Goal: Task Accomplishment & Management: Manage account settings

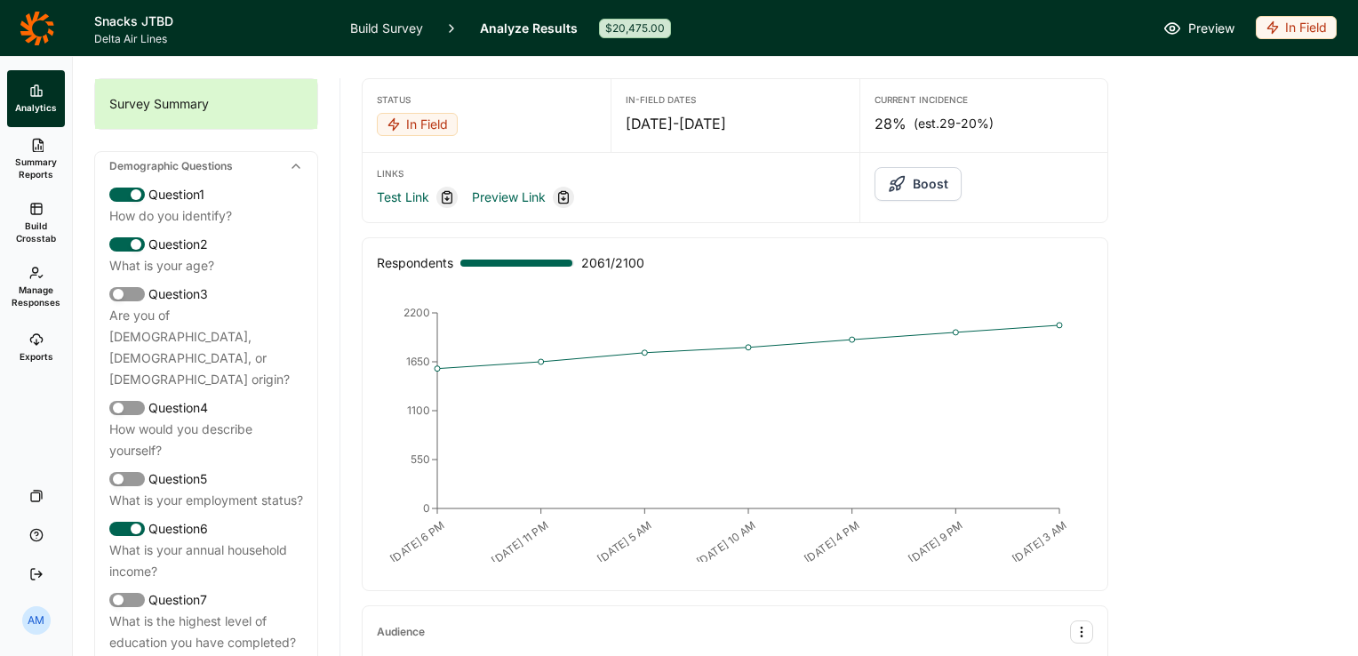
click at [38, 330] on link "Exports" at bounding box center [36, 347] width 58 height 57
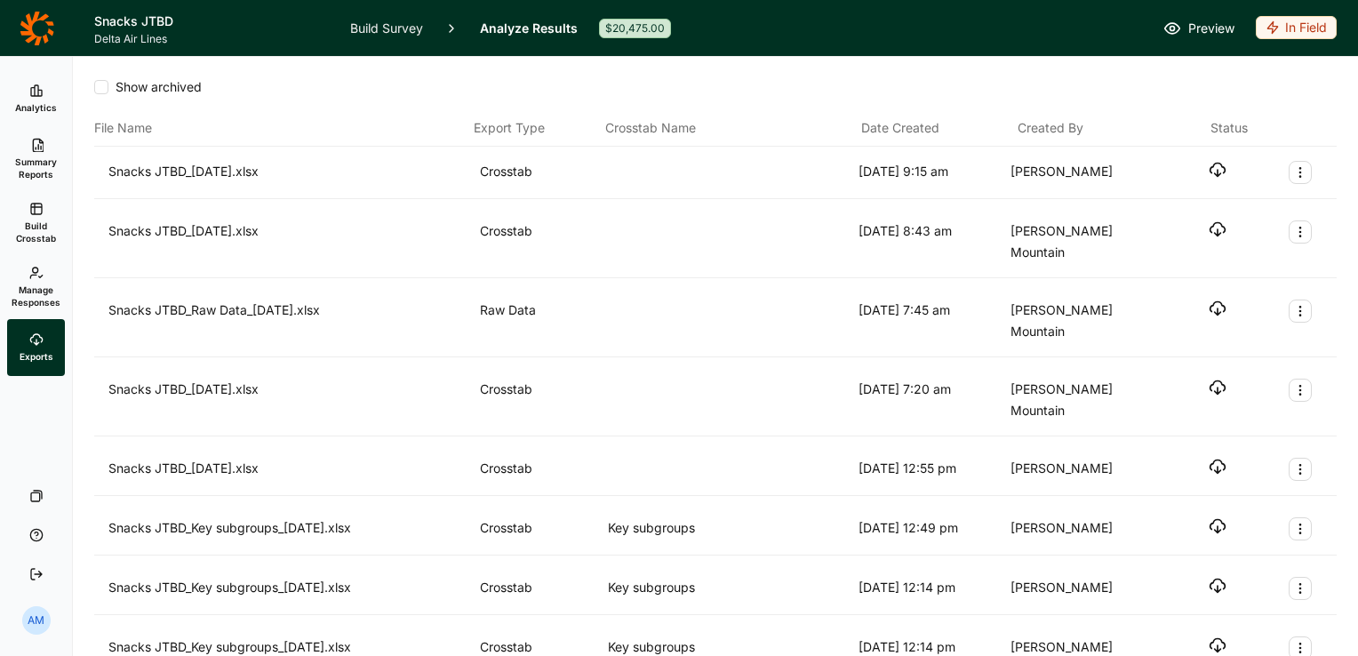
click at [31, 154] on link "Summary Reports" at bounding box center [36, 159] width 58 height 64
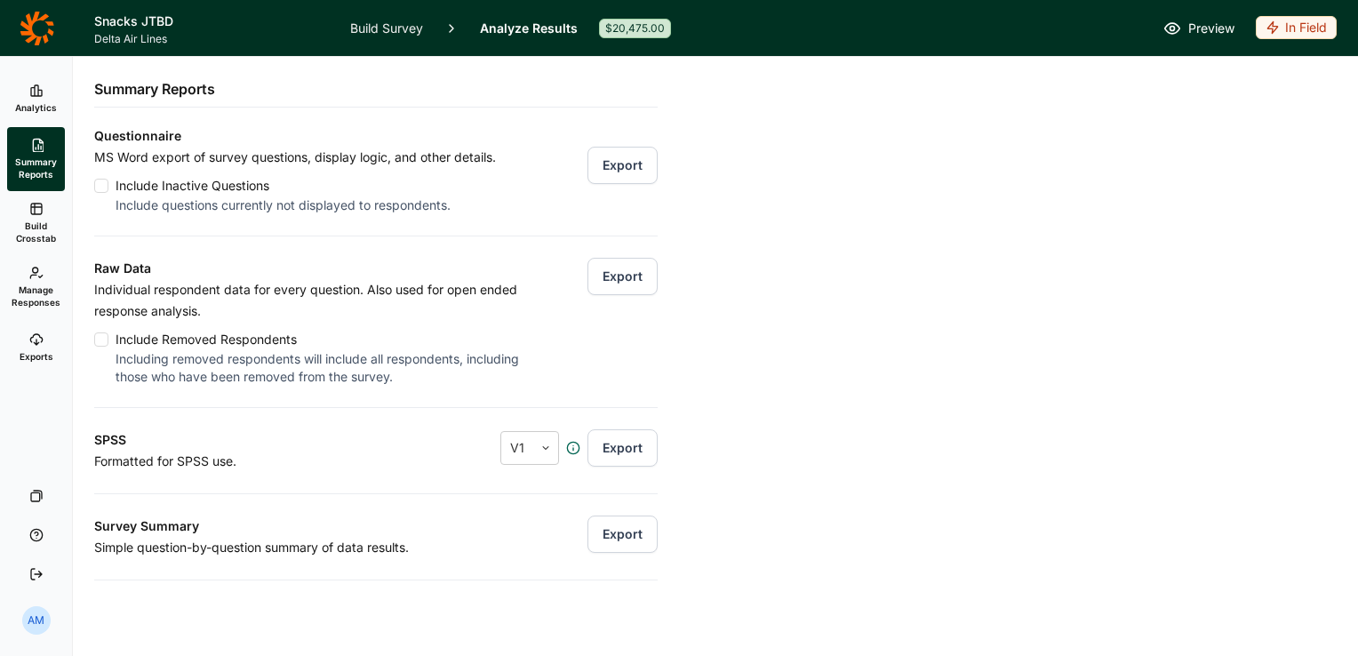
click at [604, 276] on button "Export" at bounding box center [622, 276] width 70 height 37
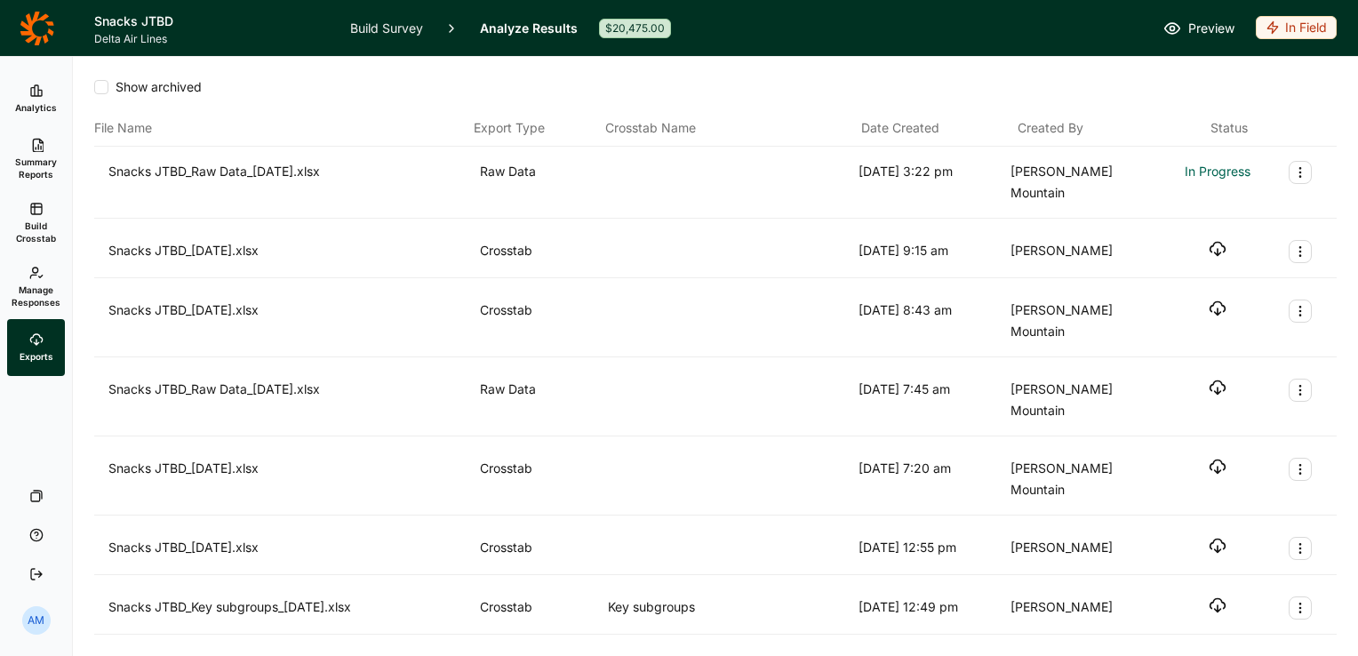
click at [38, 219] on link "Build Crosstab" at bounding box center [36, 223] width 58 height 64
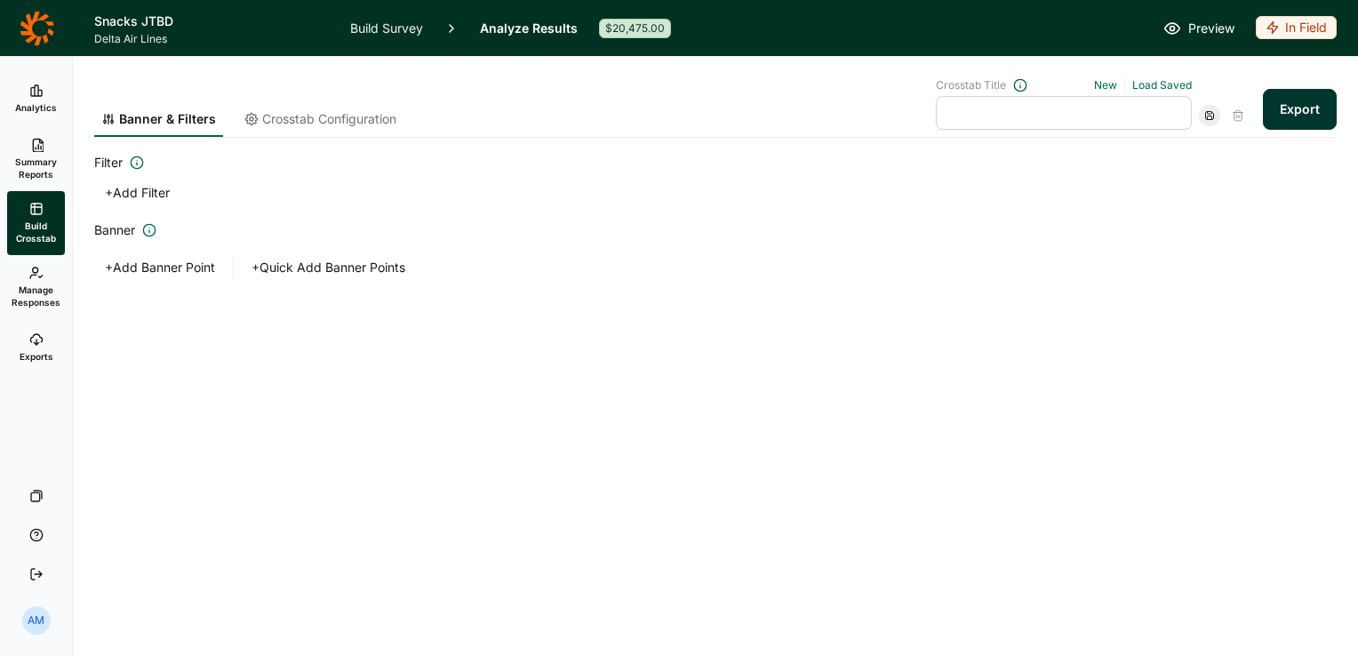
click at [1305, 96] on button "Export" at bounding box center [1300, 109] width 74 height 41
click at [1205, 609] on link "download your file here" at bounding box center [1195, 606] width 140 height 14
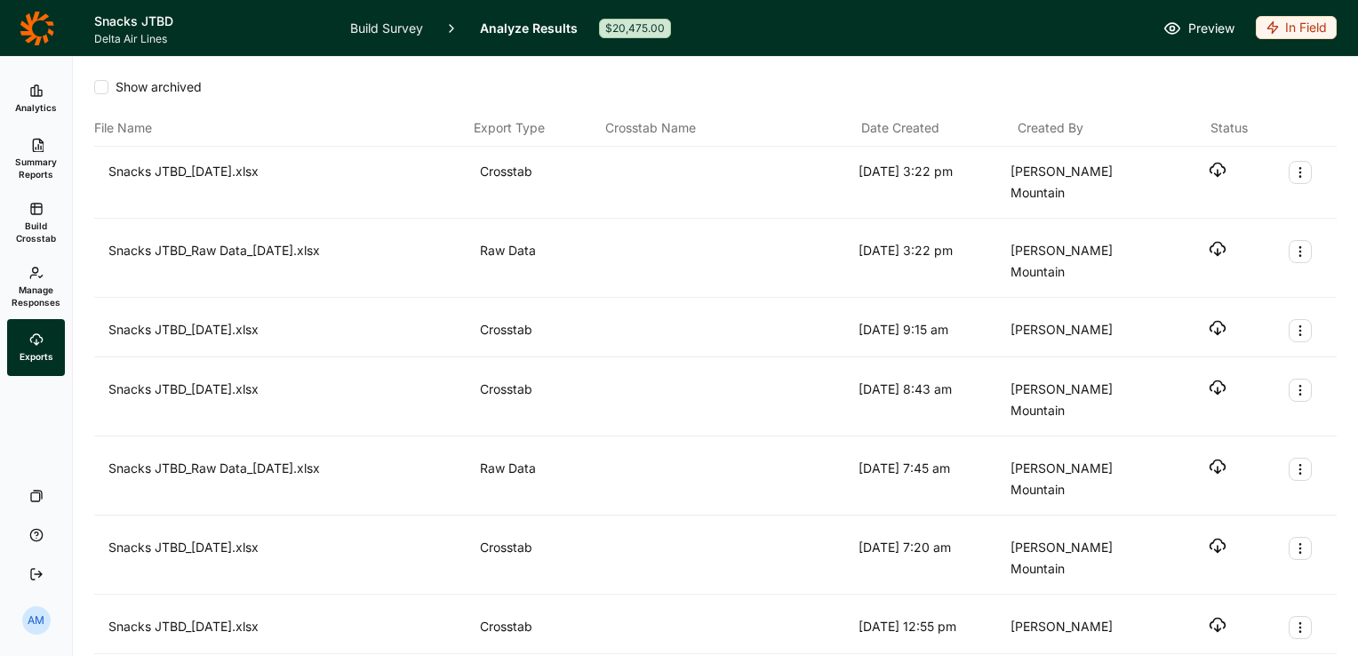
click at [1209, 240] on icon "button" at bounding box center [1218, 249] width 18 height 18
click at [38, 162] on span "Summary Reports" at bounding box center [36, 168] width 44 height 25
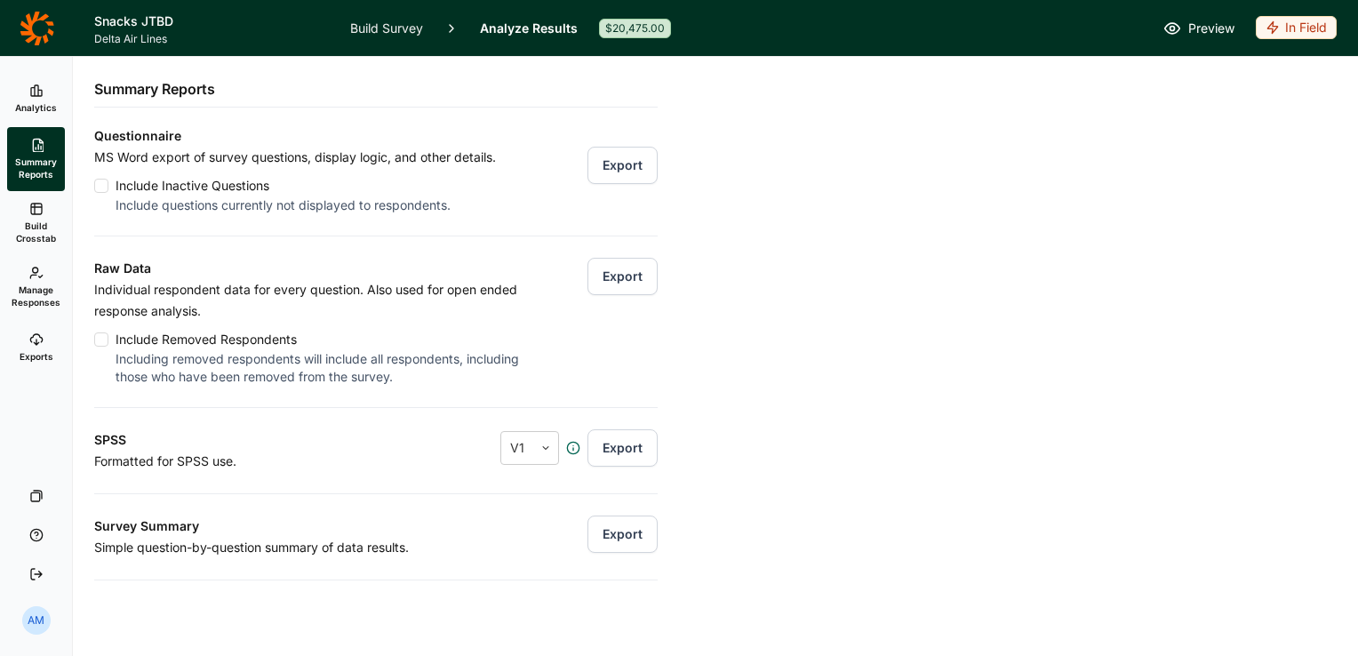
click at [50, 284] on span "Manage Responses" at bounding box center [36, 296] width 49 height 25
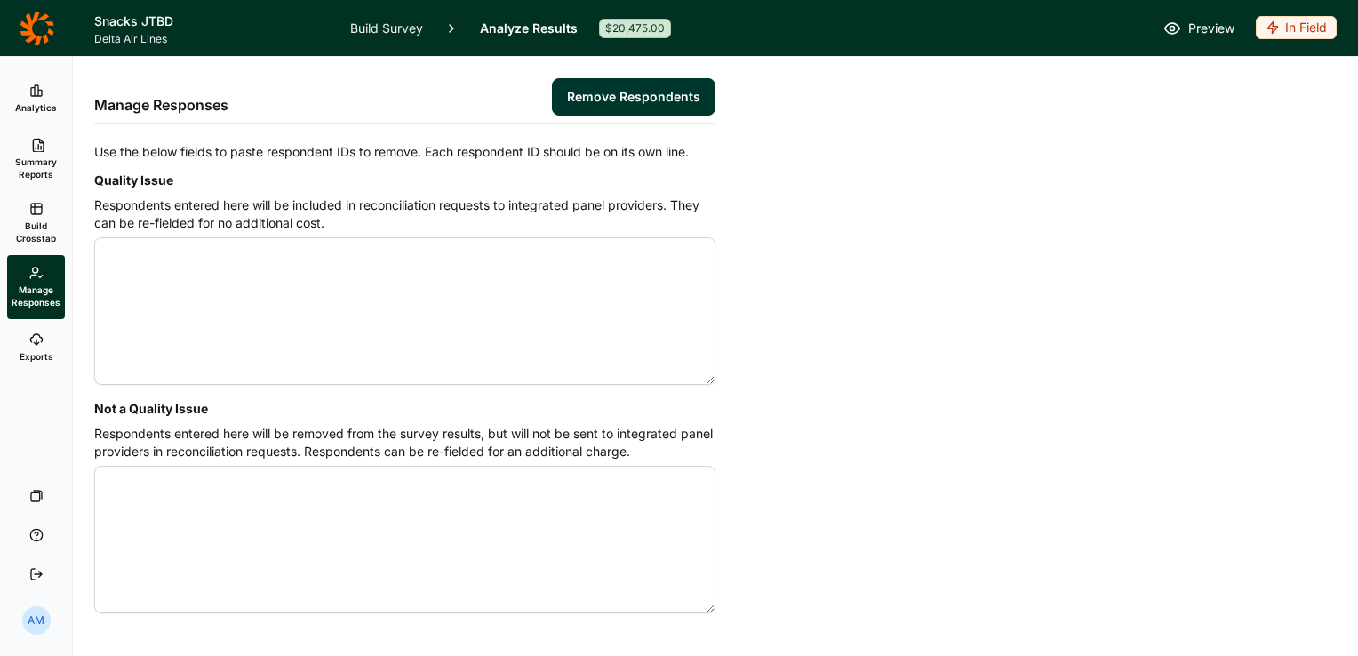
click at [192, 270] on textarea "Quality Issue" at bounding box center [404, 311] width 621 height 148
paste textarea "4576879 4576918 4576924 4576987 4577006 4577016 4577139 4577338 4577365 4577399…"
paste textarea "4576692 4576869 4576937 4577176 4577956"
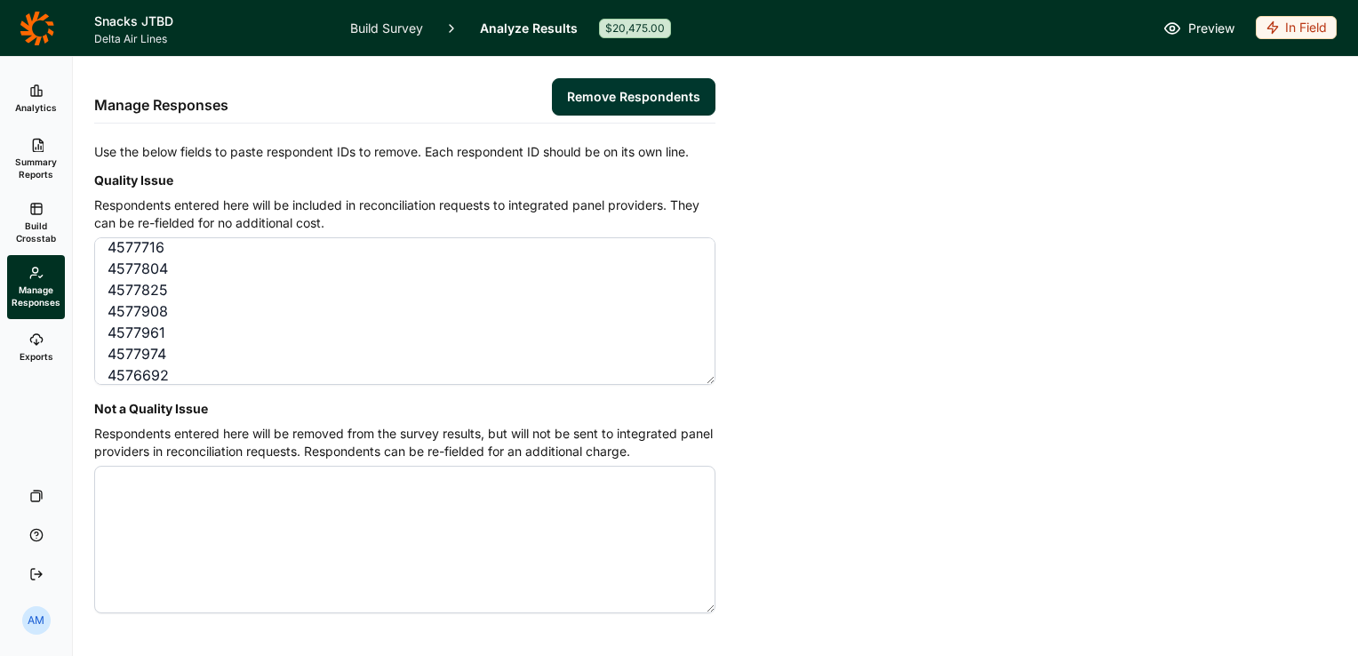
scroll to position [47, 0]
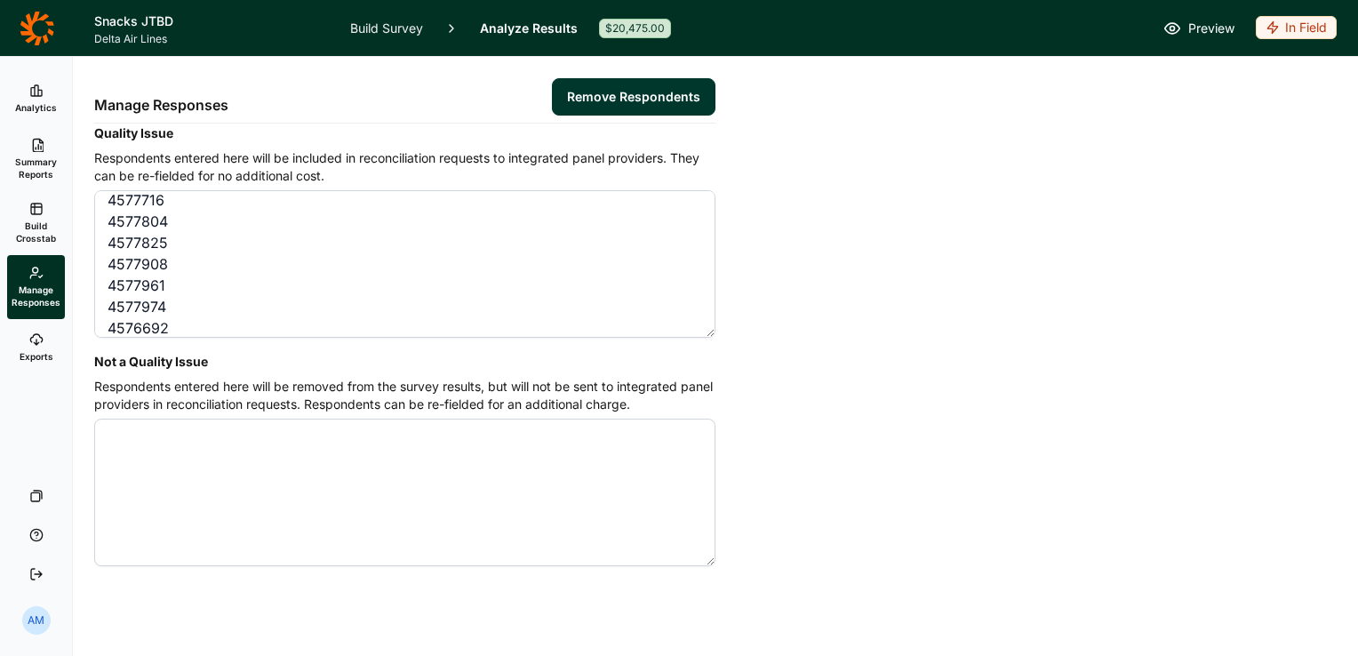
type textarea "4576854 4576856 4576888 4576899 4576948 4576954 4577032 4577137 4577390 4577409…"
click at [653, 91] on button "Remove Respondents" at bounding box center [634, 96] width 164 height 37
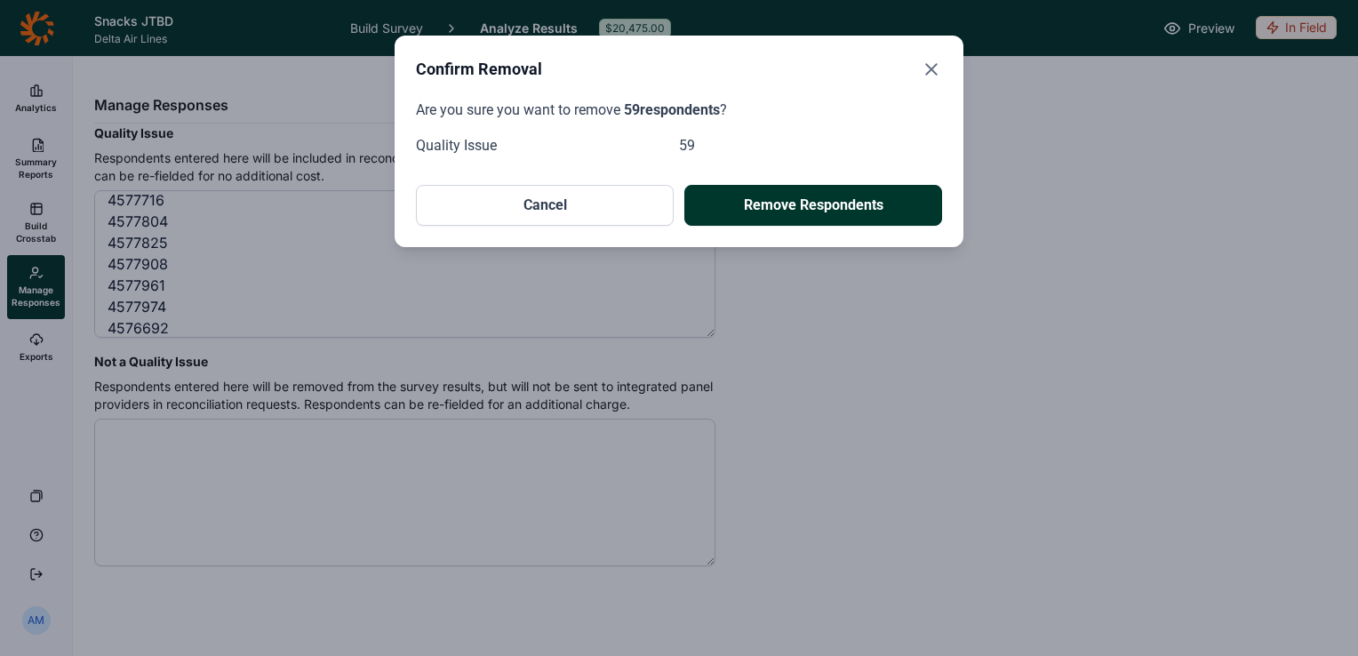
click at [832, 199] on button "Remove Respondents" at bounding box center [813, 205] width 258 height 41
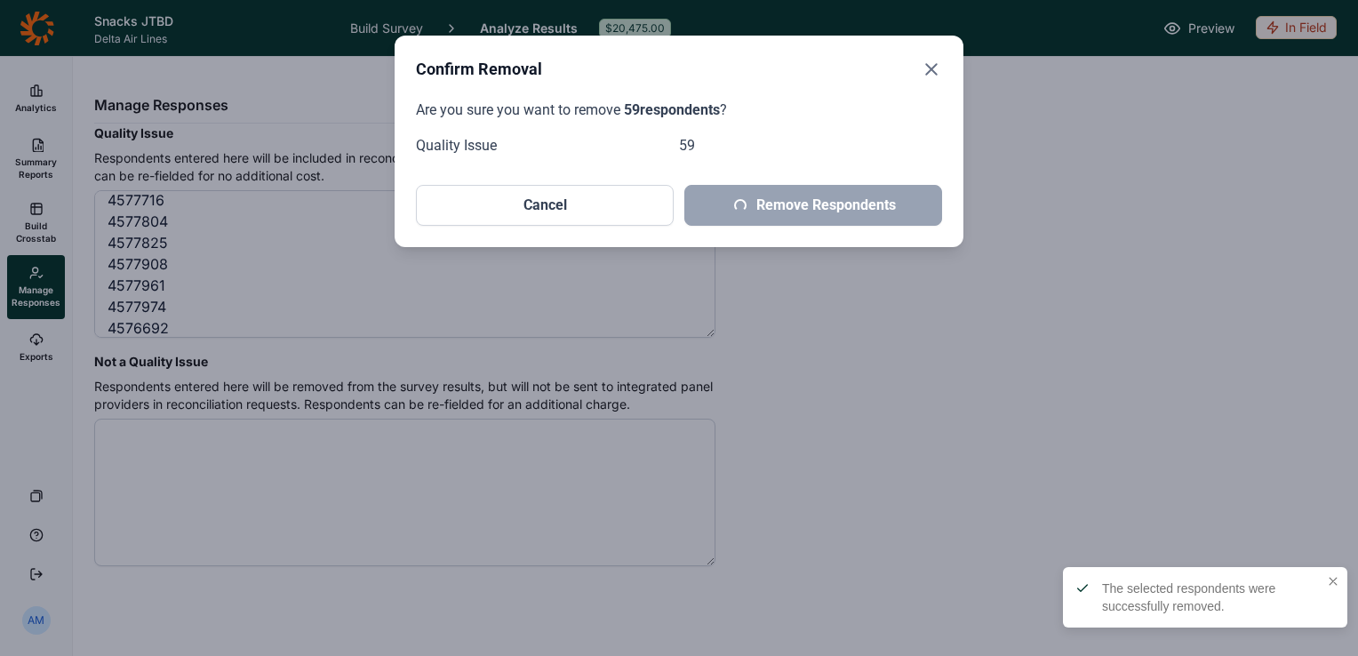
scroll to position [0, 0]
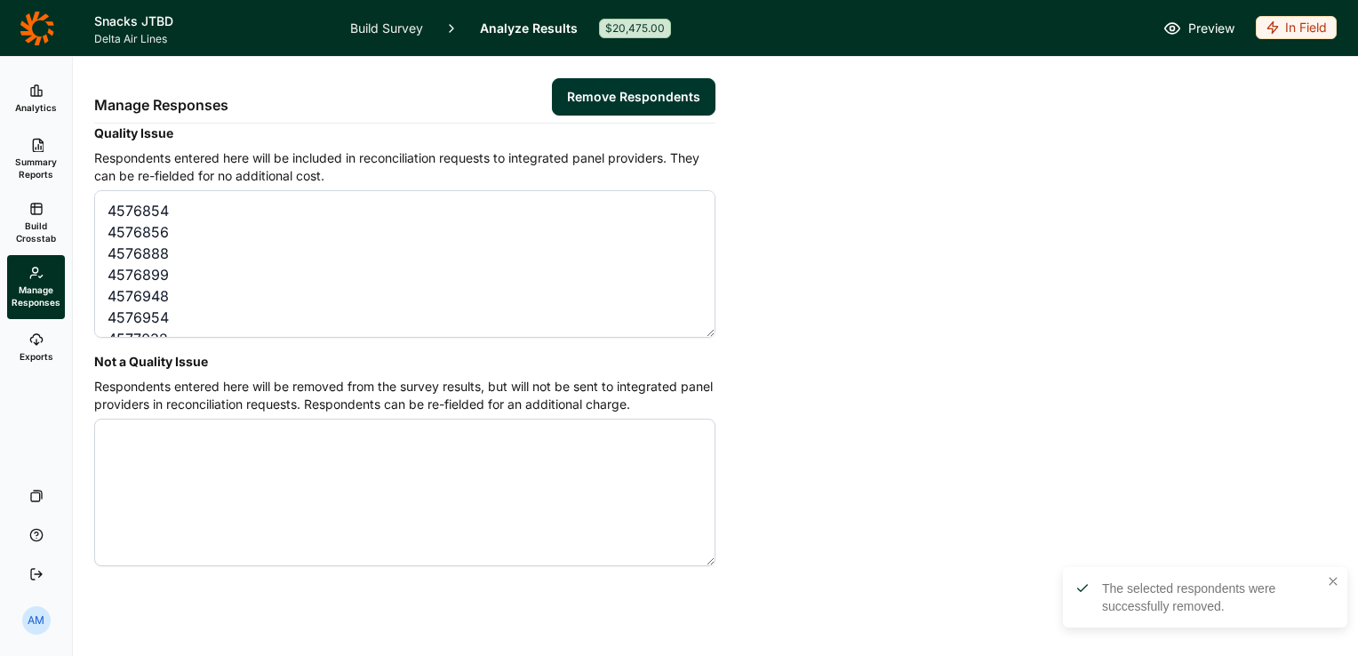
click at [39, 212] on icon at bounding box center [36, 209] width 14 height 14
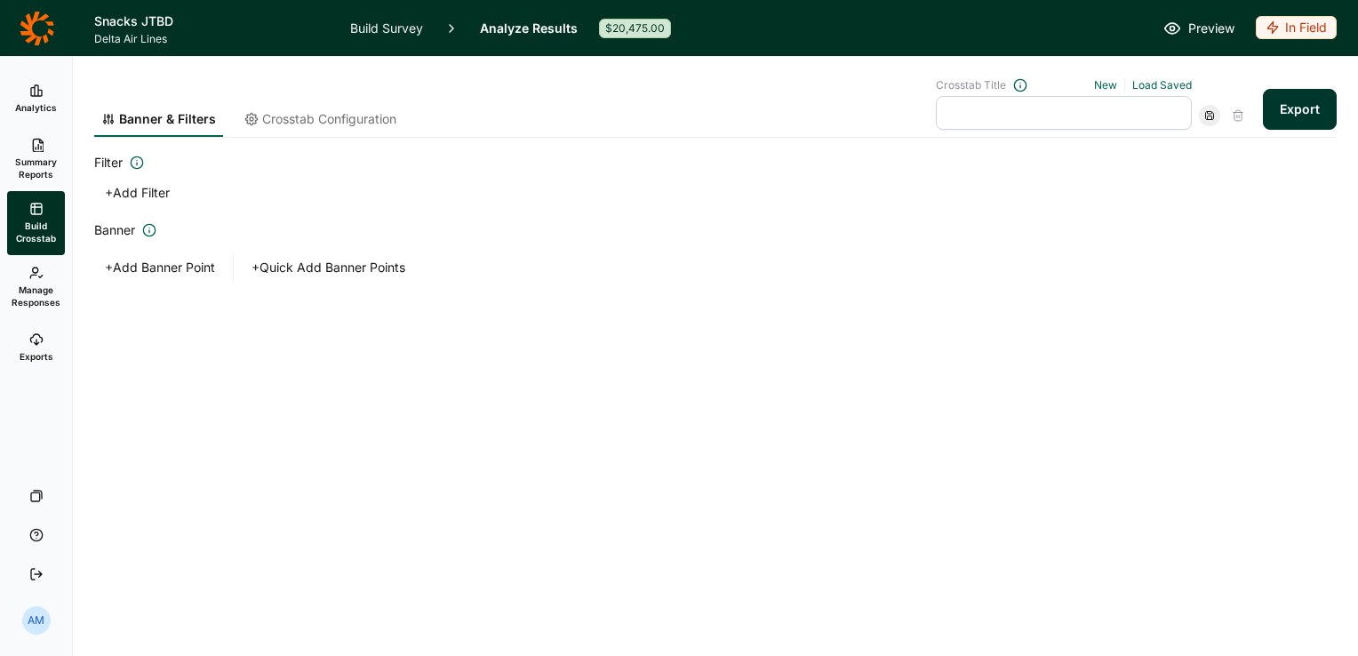
click at [1293, 100] on button "Export" at bounding box center [1300, 109] width 74 height 41
click at [1218, 603] on link "download your file here" at bounding box center [1195, 606] width 140 height 14
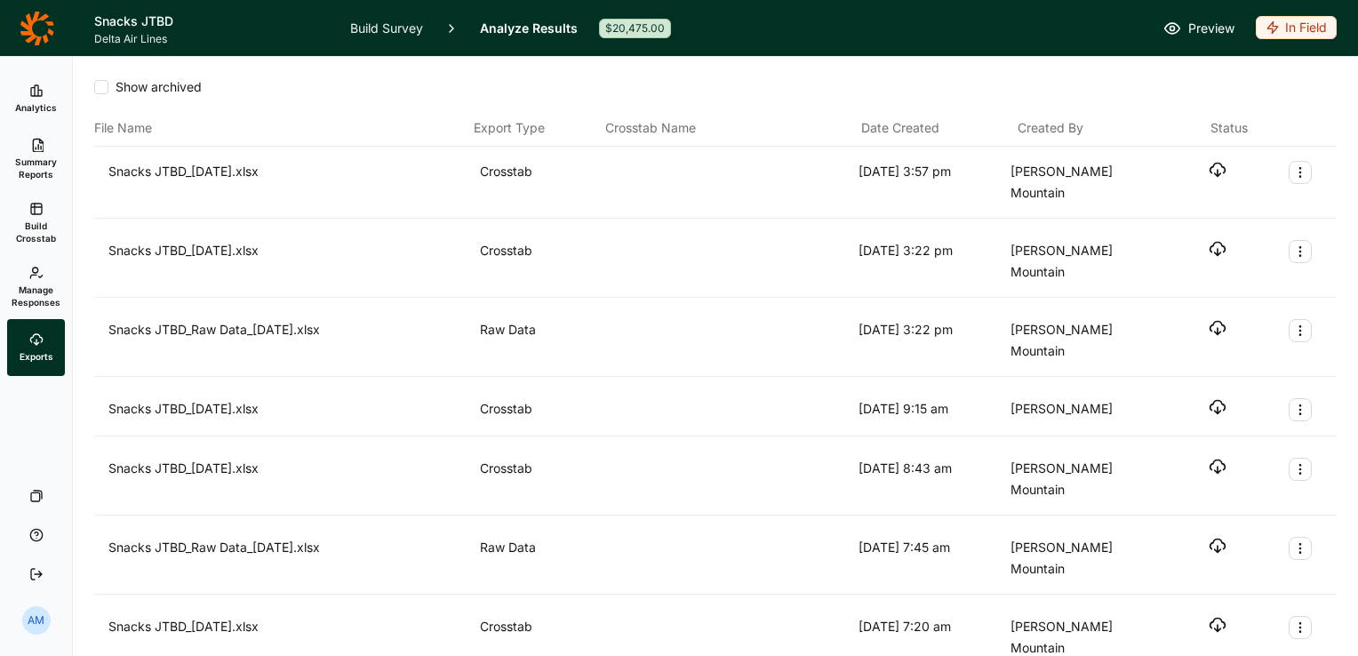
click at [1209, 170] on icon "button" at bounding box center [1218, 170] width 18 height 18
click at [47, 104] on span "Analytics" at bounding box center [36, 107] width 42 height 12
